Goal: Task Accomplishment & Management: Complete application form

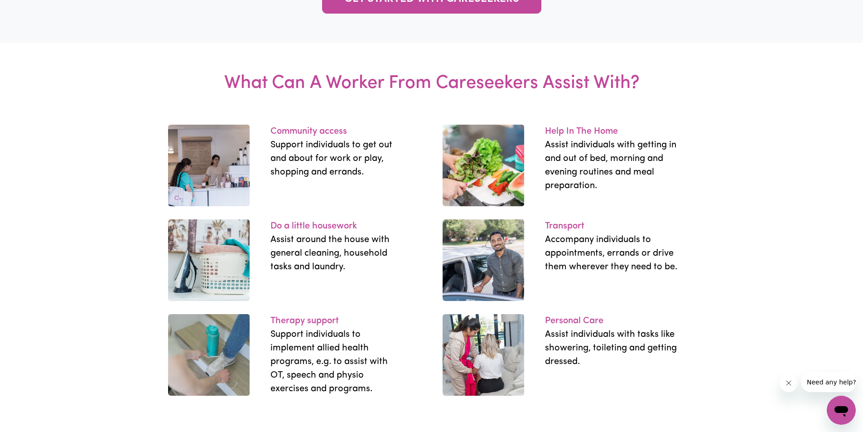
scroll to position [1450, 0]
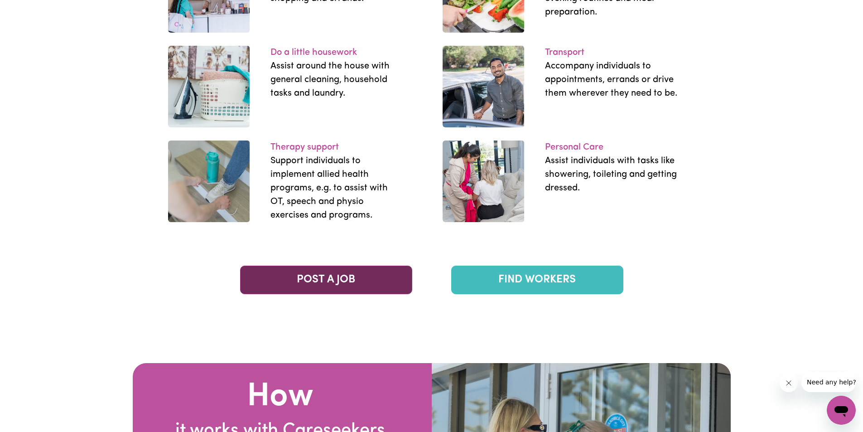
click at [402, 284] on link "POST A JOB" at bounding box center [326, 280] width 172 height 29
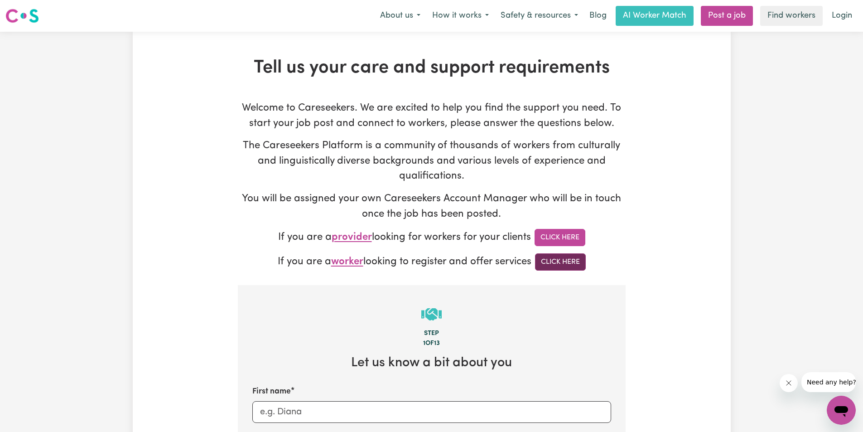
click at [579, 267] on link "Click Here" at bounding box center [560, 261] width 51 height 17
